Goal: Go to known website: Access a specific website the user already knows

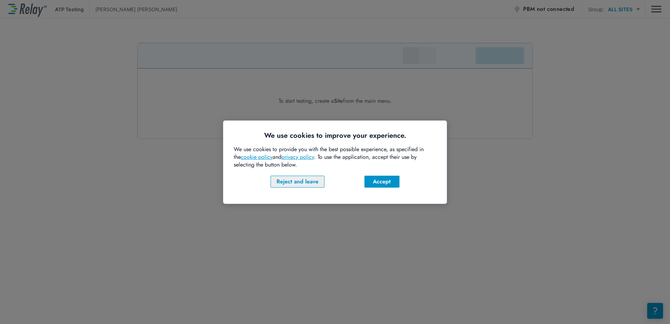
click at [278, 179] on div "Reject and leave" at bounding box center [298, 181] width 42 height 8
